Goal: Book appointment/travel/reservation

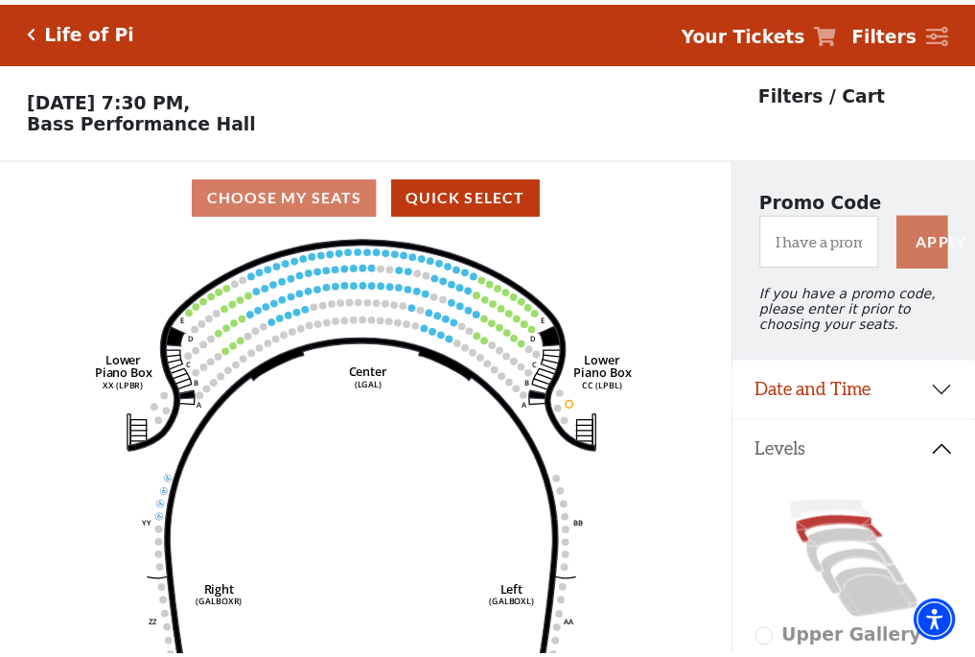
scroll to position [89, 0]
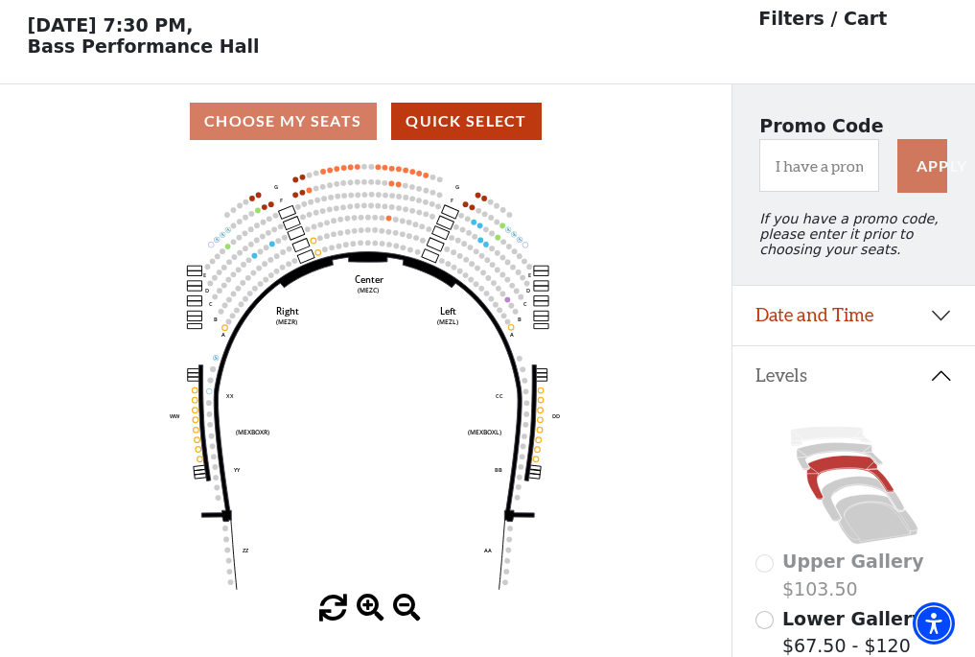
scroll to position [89, 0]
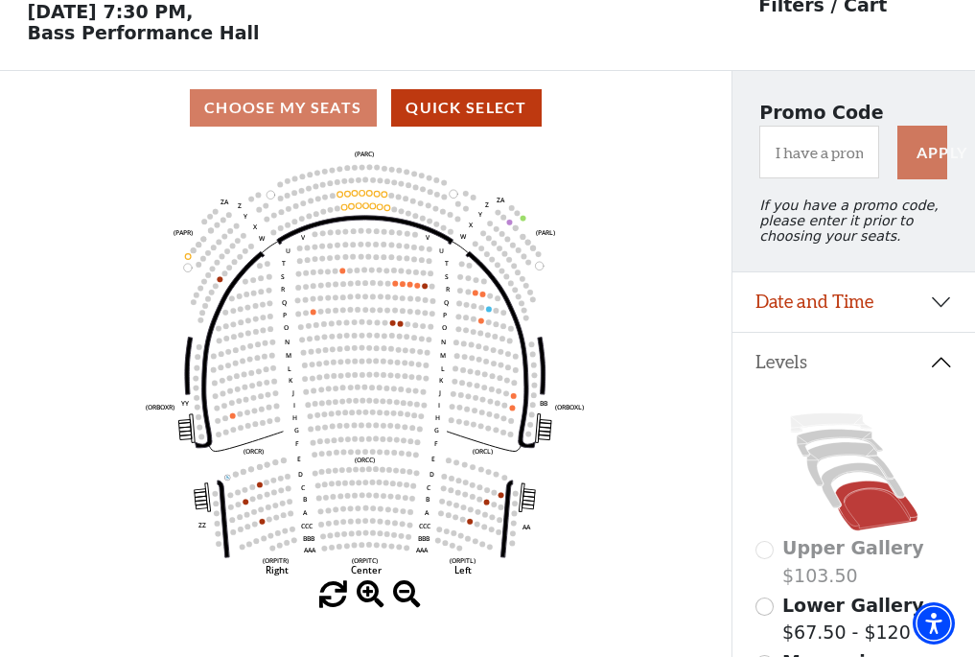
scroll to position [89, 0]
